Goal: Information Seeking & Learning: Learn about a topic

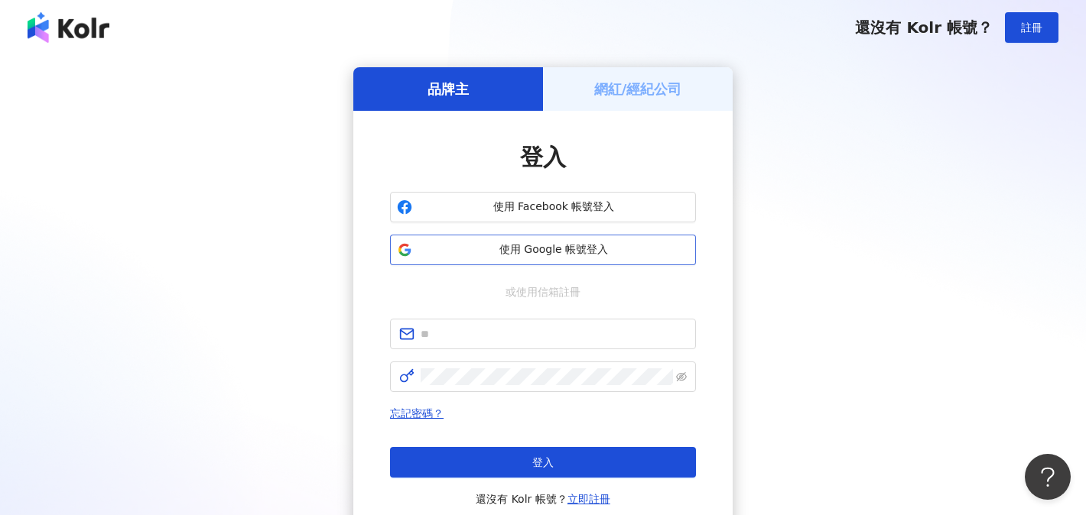
click at [564, 242] on span "使用 Google 帳號登入" at bounding box center [553, 249] width 271 height 15
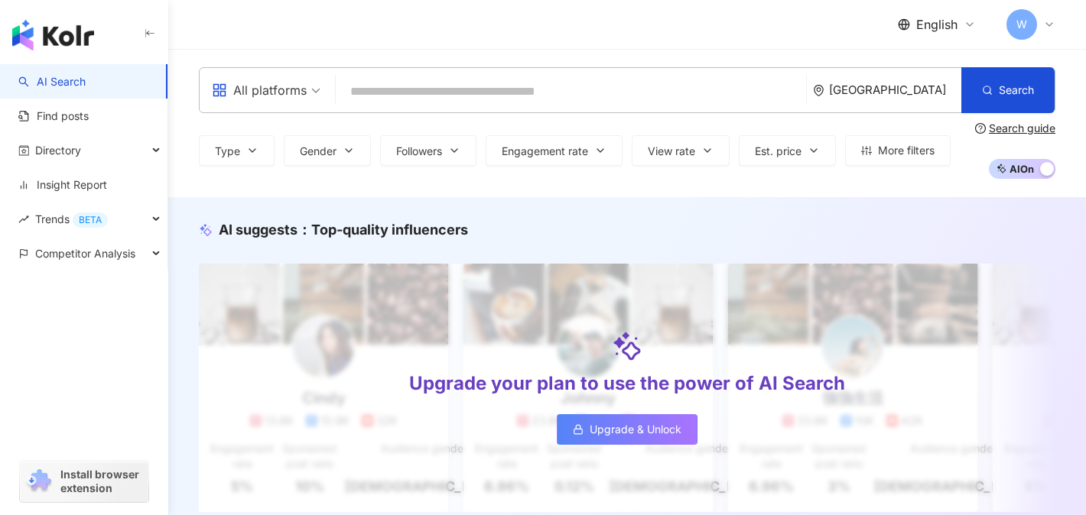
click at [441, 82] on input "search" at bounding box center [571, 91] width 458 height 29
type input "**********"
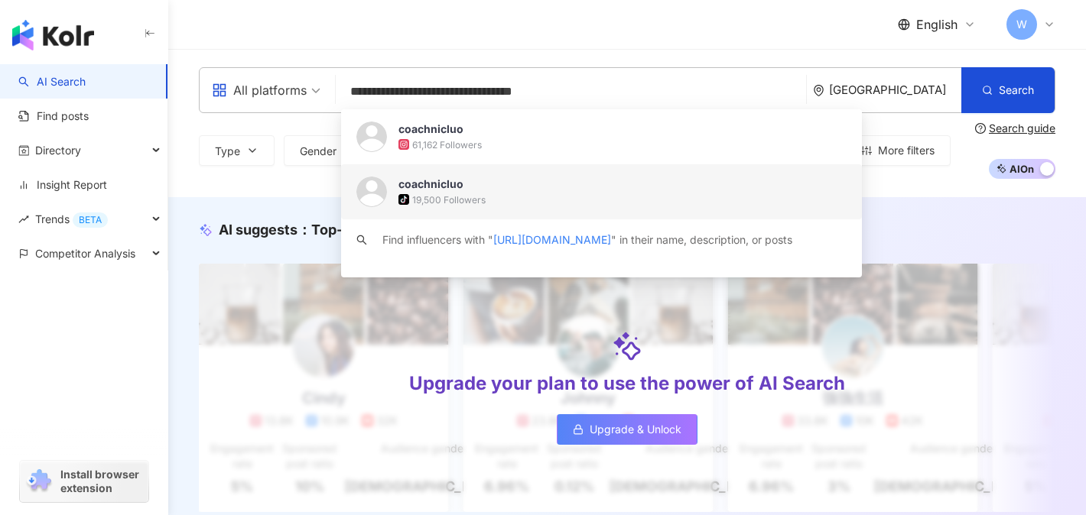
click at [505, 190] on span "coachnicluo" at bounding box center [592, 184] width 389 height 15
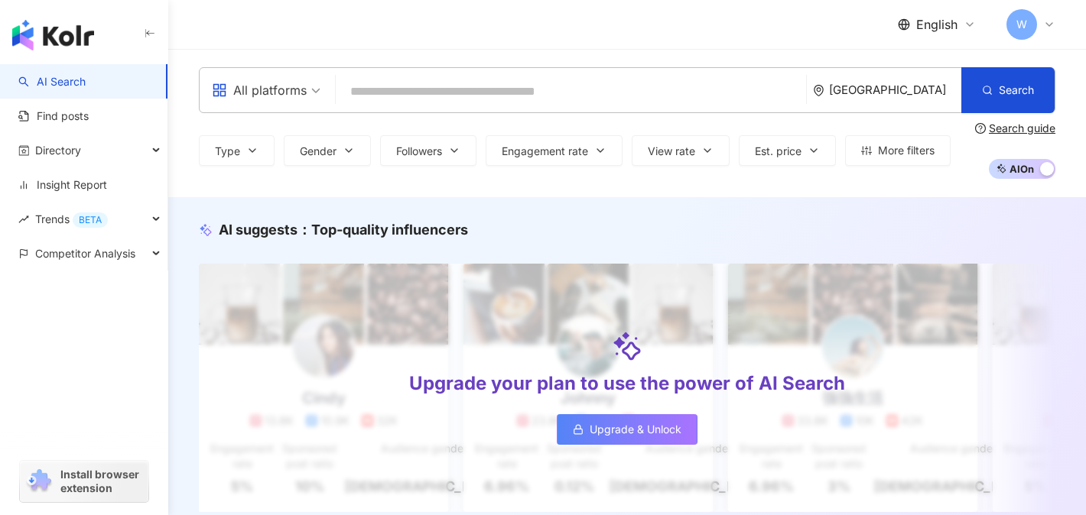
click at [581, 83] on input "search" at bounding box center [571, 91] width 458 height 29
paste input "**********"
type input "**********"
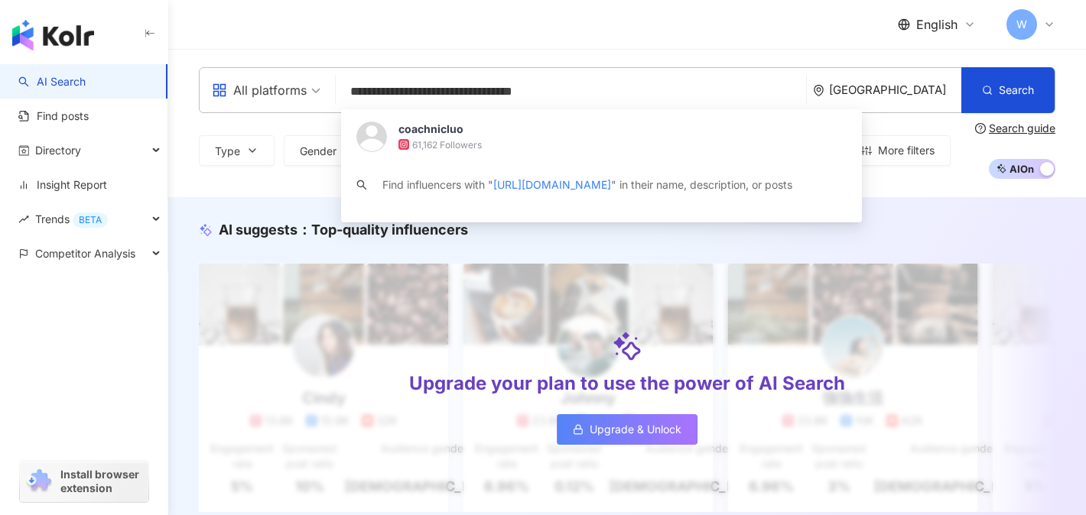
drag, startPoint x: 496, startPoint y: 148, endPoint x: 574, endPoint y: 88, distance: 98.6
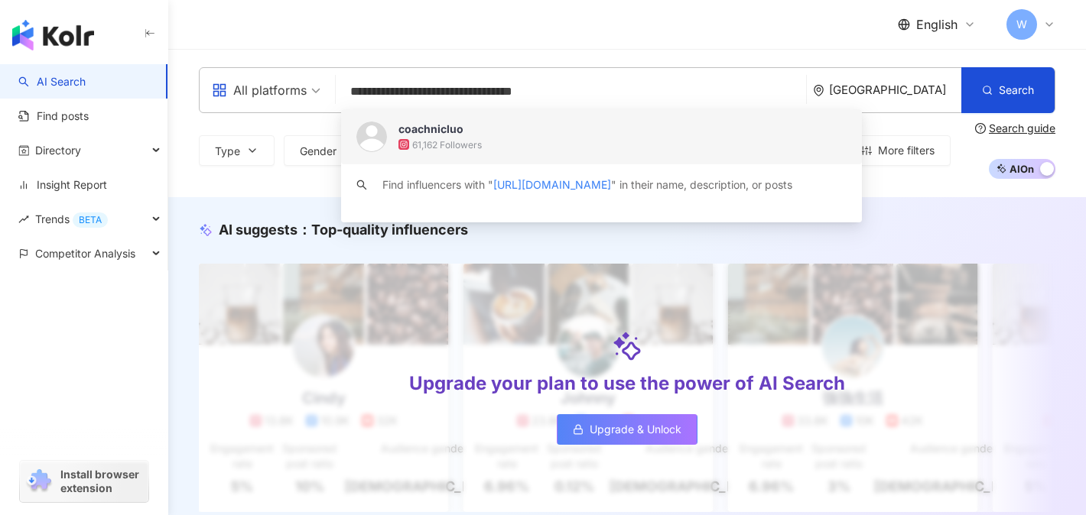
click at [498, 133] on span "coachnicluo" at bounding box center [592, 129] width 389 height 15
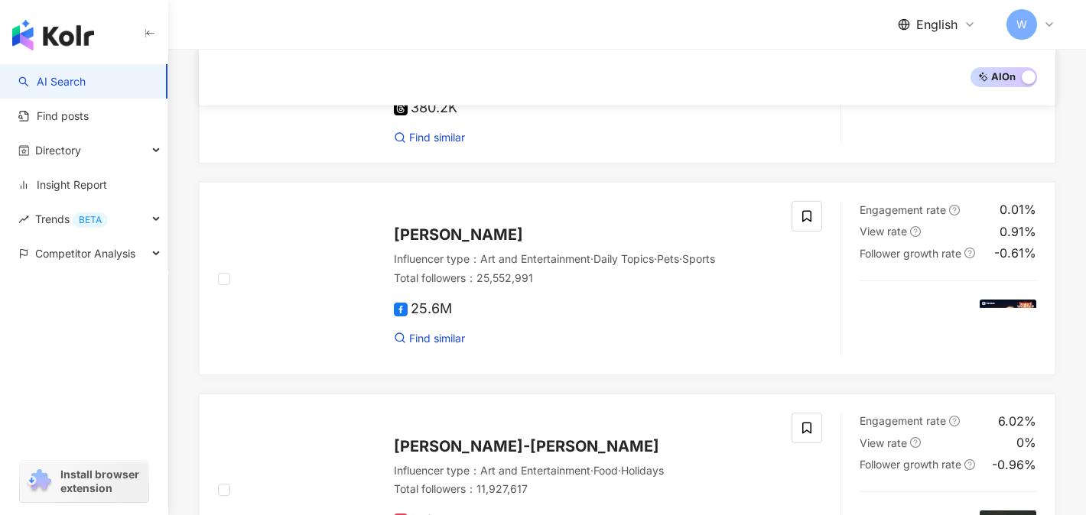
scroll to position [711, 0]
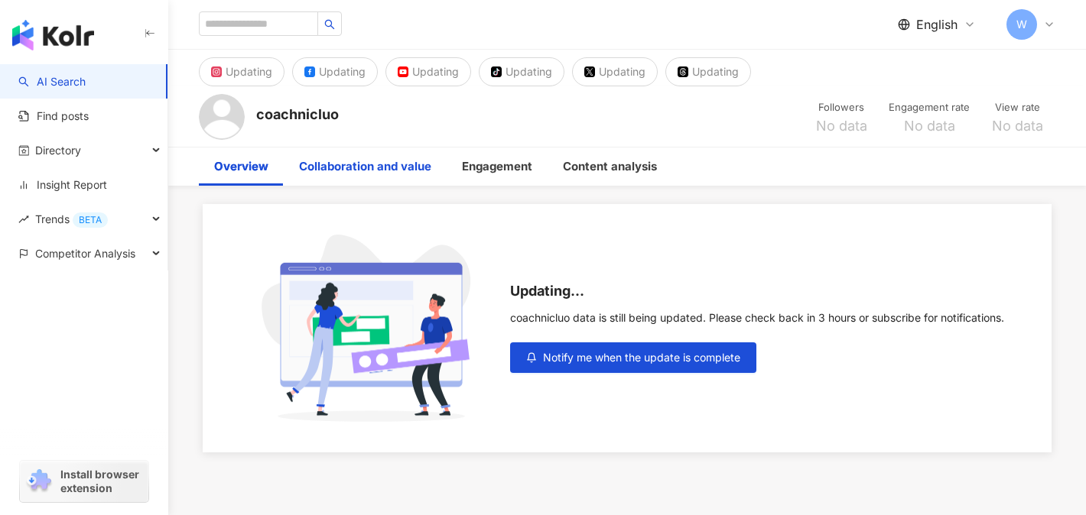
click at [401, 154] on div "Collaboration and value" at bounding box center [365, 167] width 163 height 38
click at [481, 167] on div "Engagement" at bounding box center [497, 166] width 70 height 18
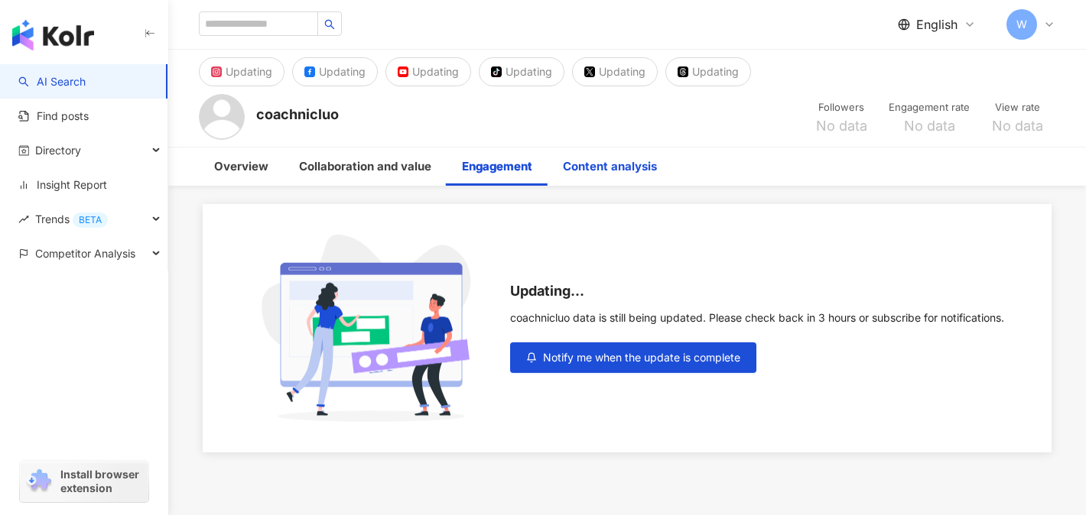
click at [606, 164] on div "Content analysis" at bounding box center [610, 166] width 94 height 18
click at [524, 74] on div "Updating" at bounding box center [528, 71] width 47 height 21
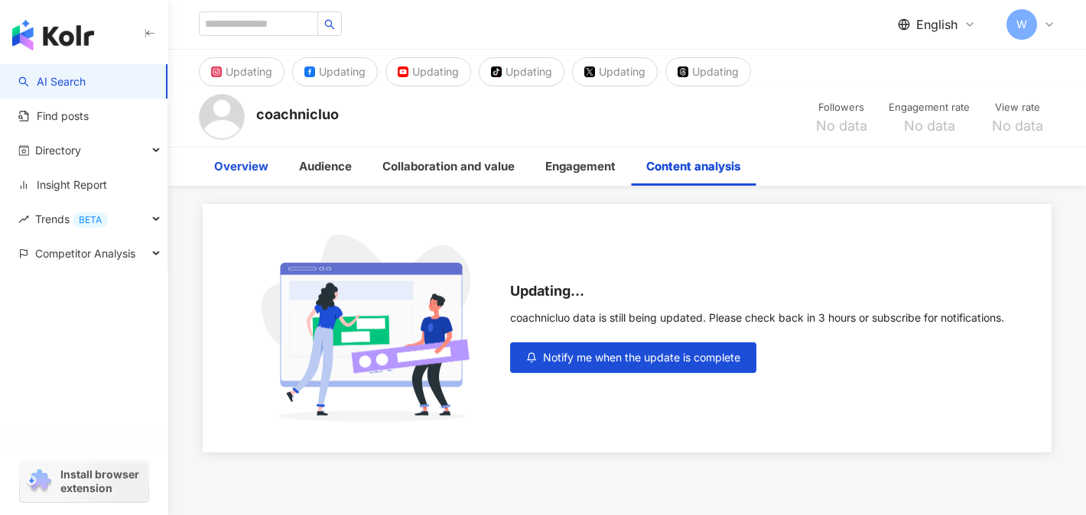
click at [253, 148] on div "Overview" at bounding box center [241, 167] width 85 height 38
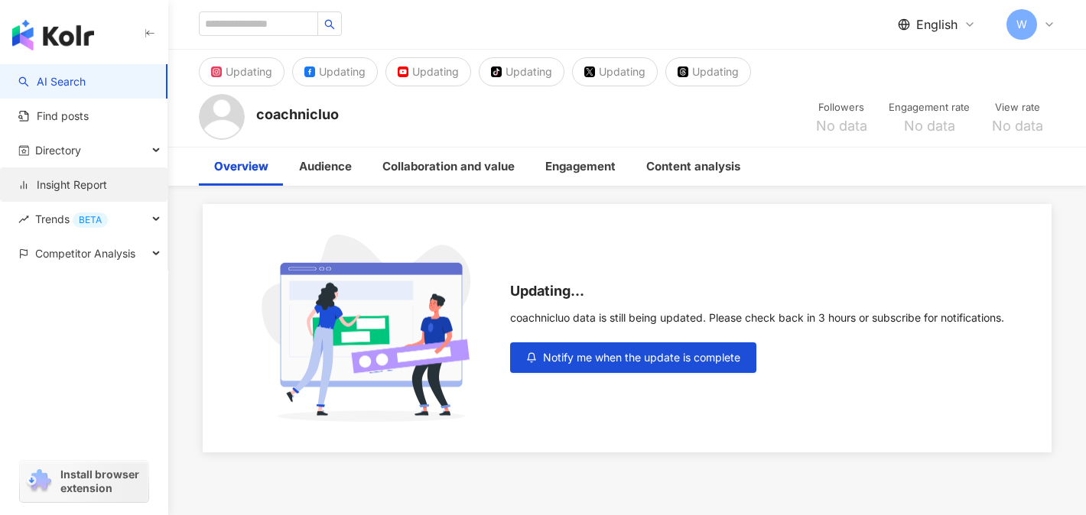
click at [94, 190] on link "Insight Report" at bounding box center [62, 184] width 89 height 15
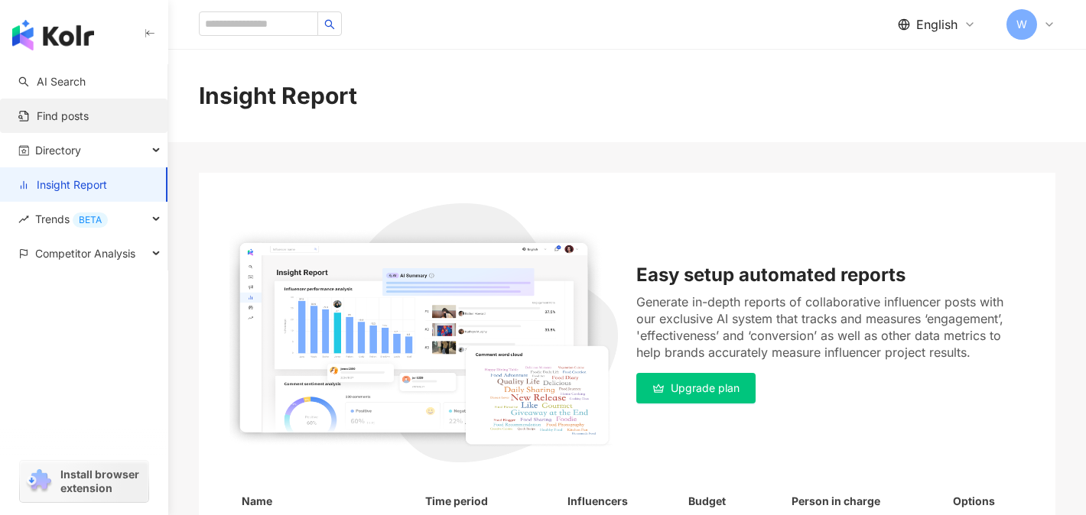
click at [89, 124] on link "Find posts" at bounding box center [53, 116] width 70 height 15
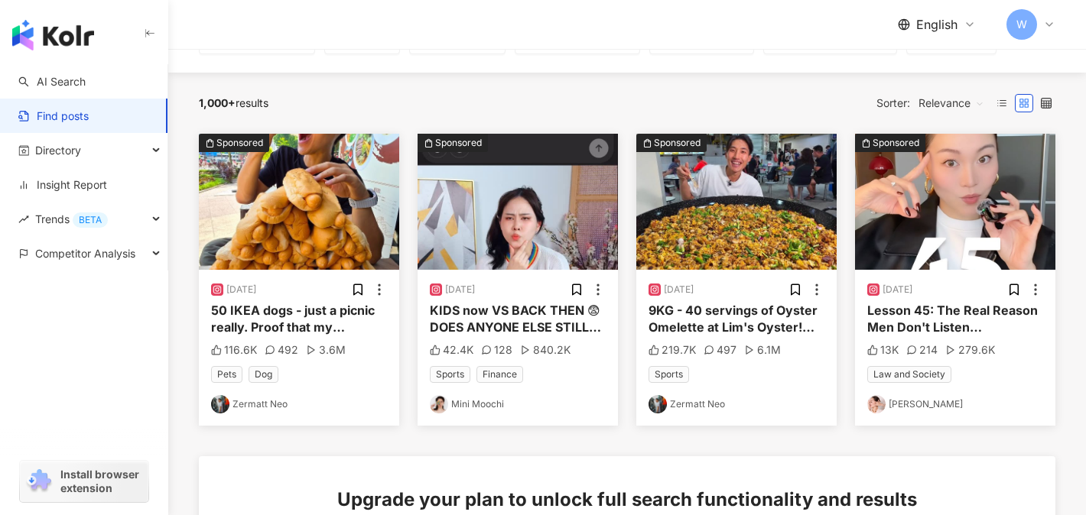
scroll to position [140, 0]
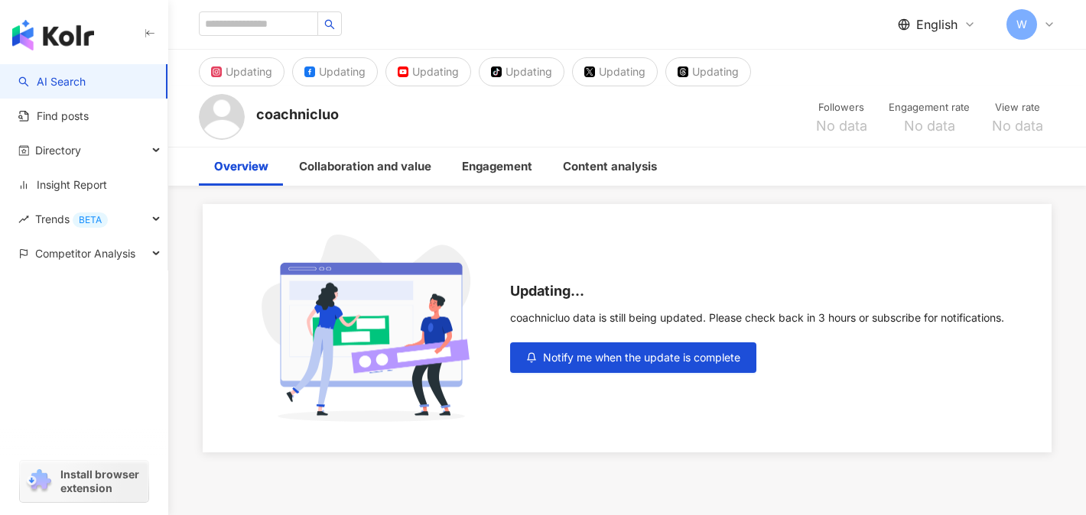
scroll to position [107, 0]
